Goal: Task Accomplishment & Management: Manage account settings

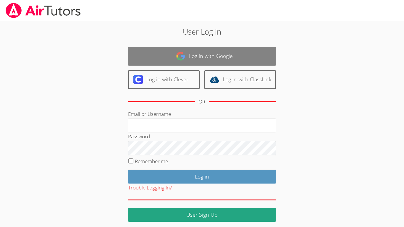
click at [215, 62] on link "Log in with Google" at bounding box center [202, 56] width 148 height 19
